Goal: Find specific page/section: Find specific page/section

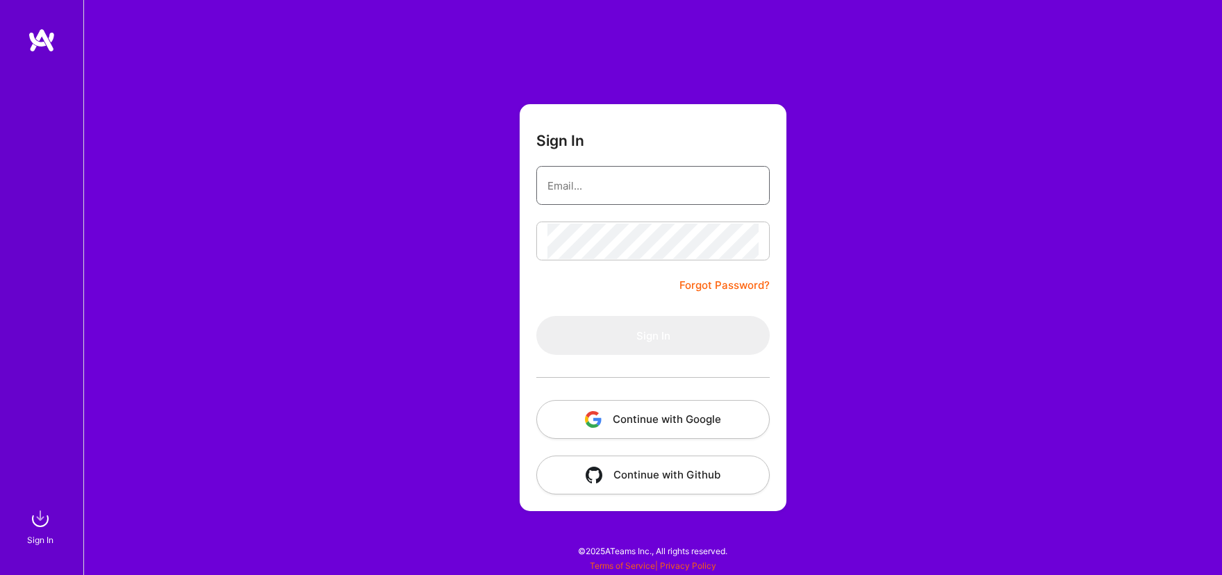
type input "w@[DOMAIN_NAME]"
click at [653, 335] on button "Sign In" at bounding box center [652, 335] width 233 height 39
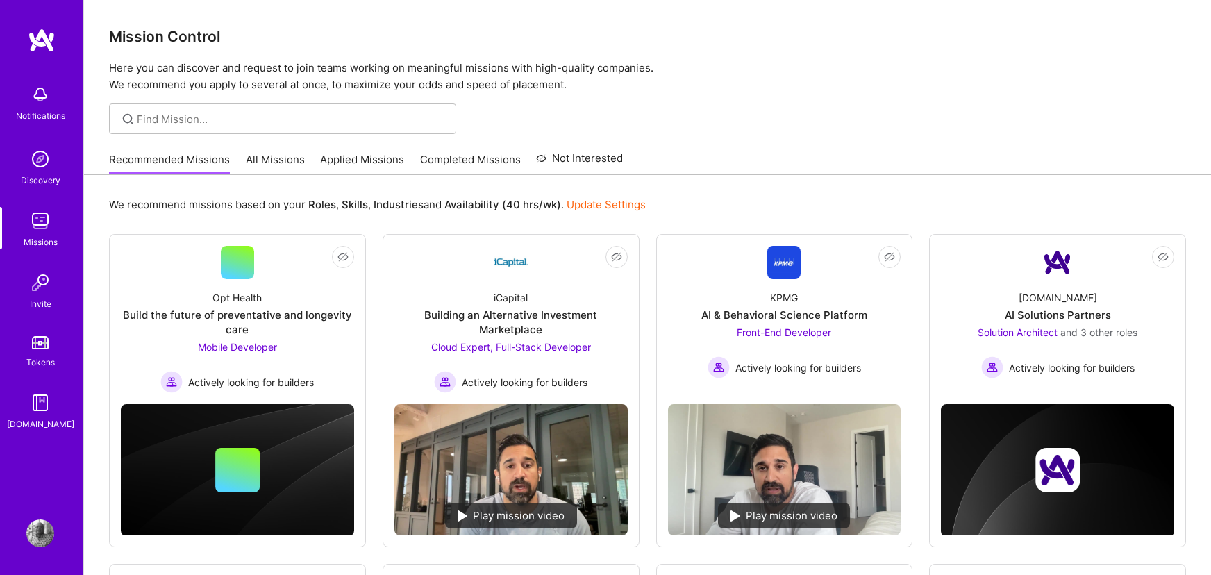
click at [265, 159] on link "All Missions" at bounding box center [275, 163] width 59 height 23
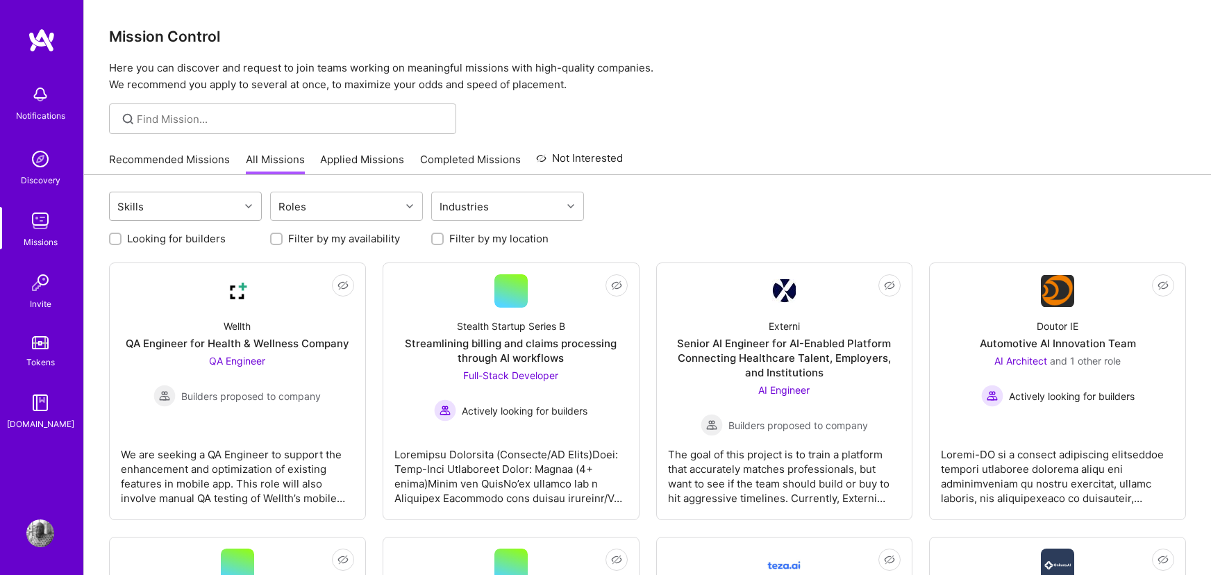
click at [243, 196] on div at bounding box center [251, 206] width 22 height 28
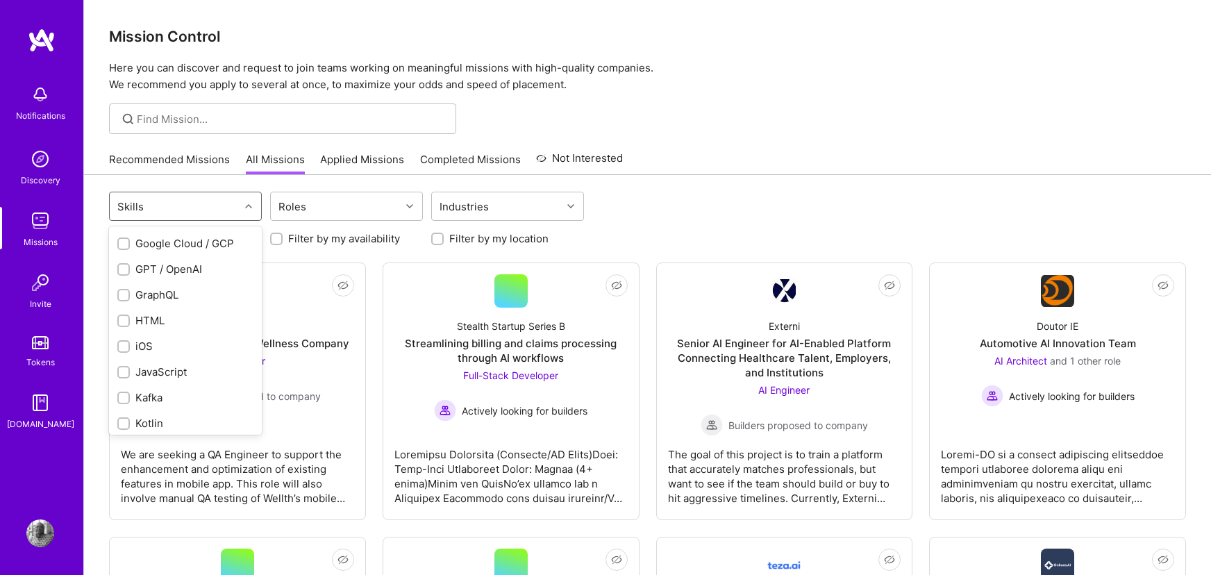
scroll to position [756, 0]
click at [117, 326] on div at bounding box center [123, 323] width 13 height 13
click at [120, 326] on input "checkbox" at bounding box center [125, 324] width 10 height 10
click at [128, 322] on input "checkbox" at bounding box center [125, 324] width 10 height 10
checkbox input "true"
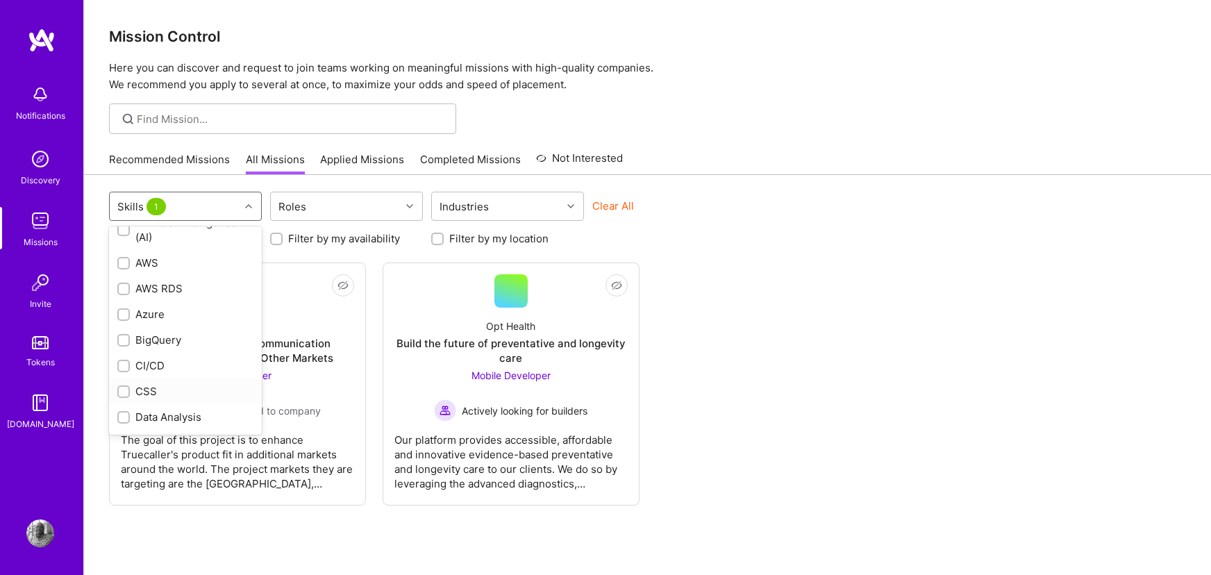
scroll to position [226, 0]
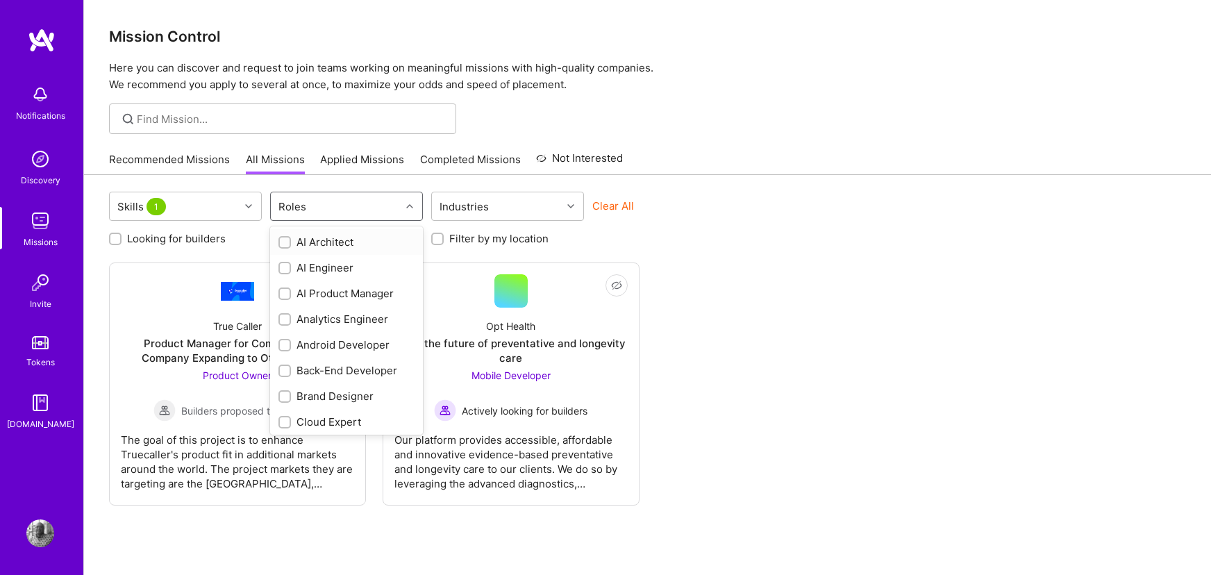
click at [321, 203] on div "Roles" at bounding box center [336, 206] width 130 height 28
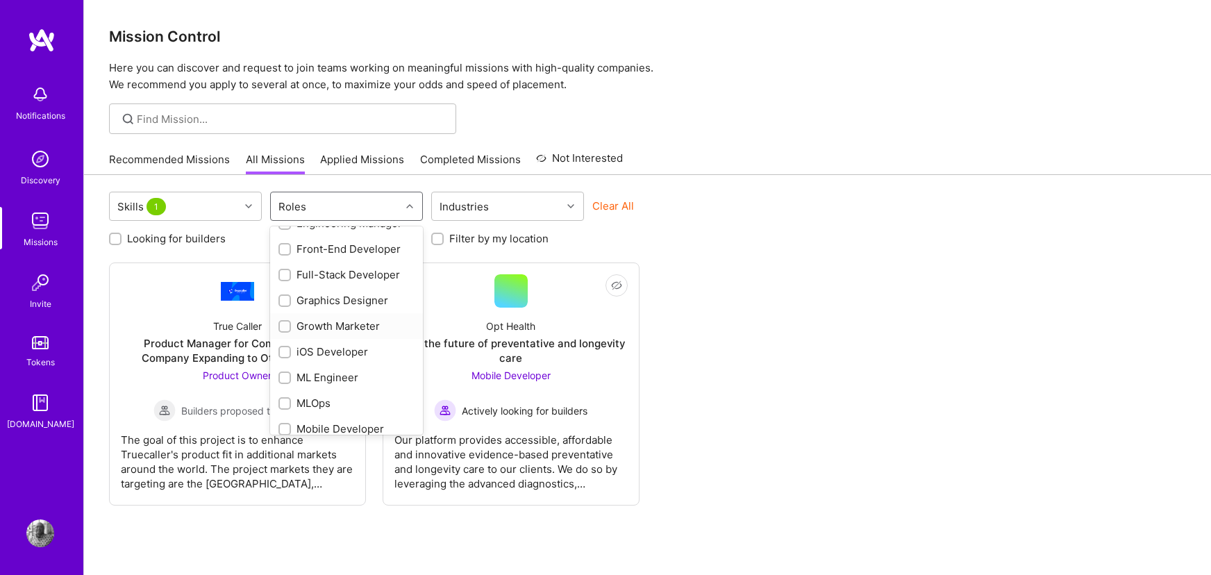
scroll to position [356, 0]
click at [282, 349] on input "checkbox" at bounding box center [286, 350] width 10 height 10
checkbox input "true"
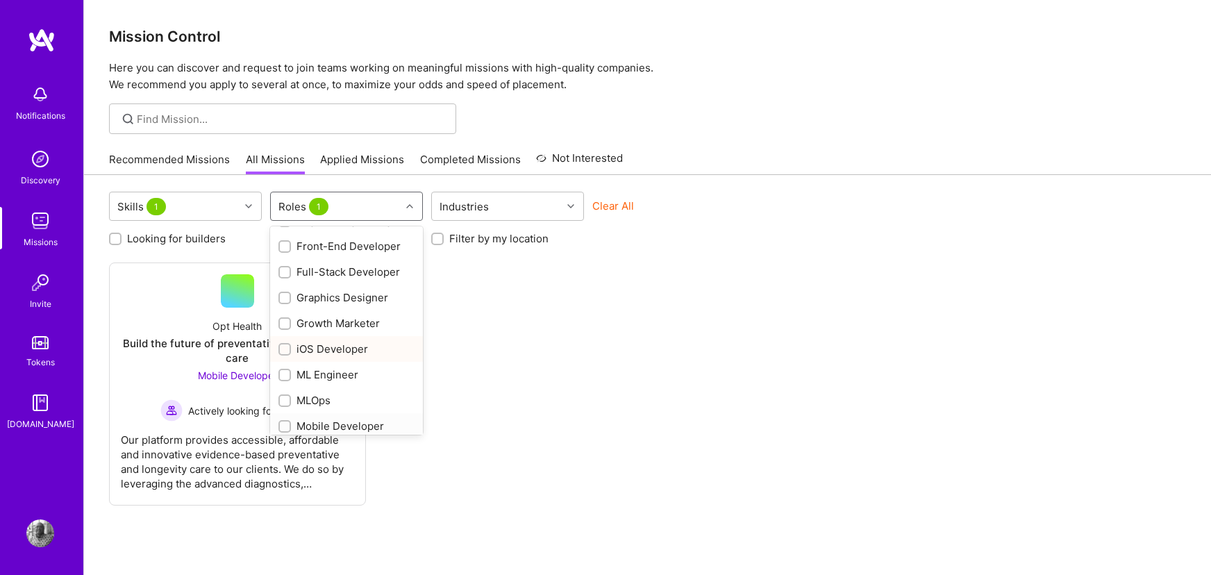
click at [282, 424] on input "checkbox" at bounding box center [286, 427] width 10 height 10
checkbox input "true"
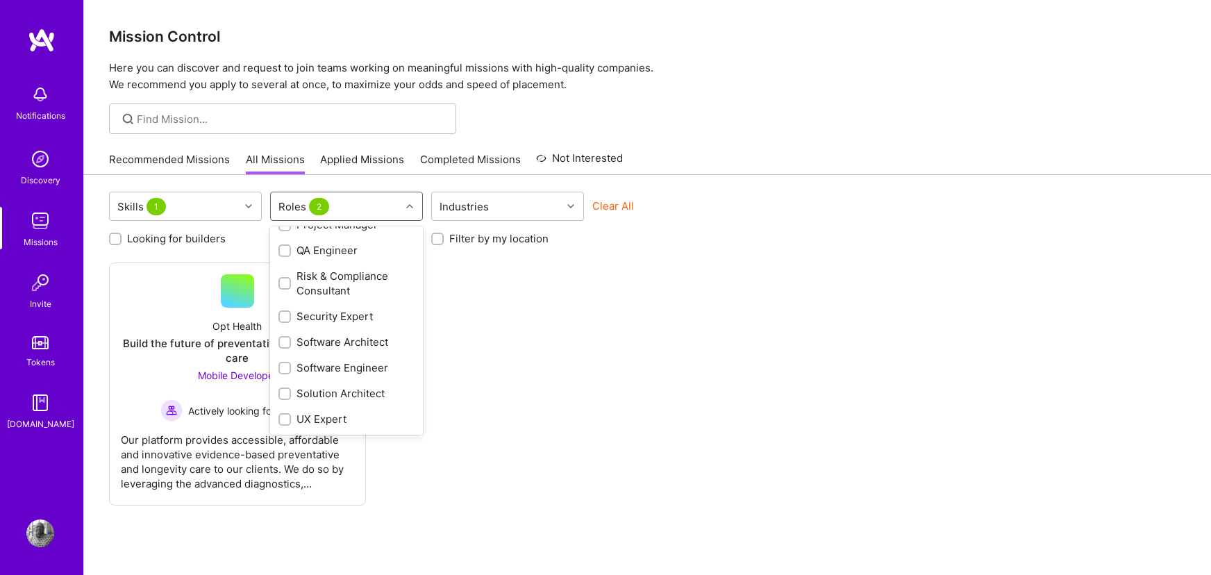
scroll to position [660, 0]
